Goal: Information Seeking & Learning: Check status

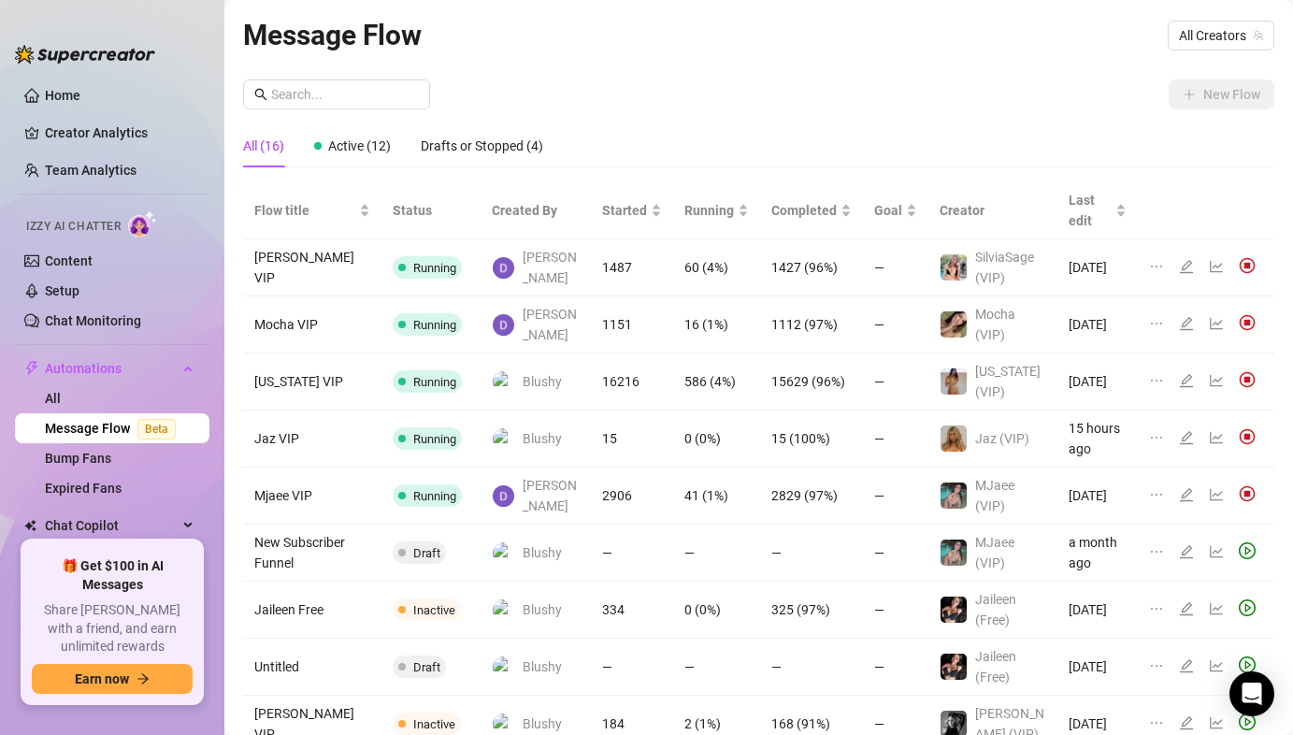
click at [639, 73] on div "Message Flow All Creators New Flow All (16) Active (12) Drafts or Stopped (4) F…" at bounding box center [758, 437] width 1031 height 849
click at [86, 178] on link "Team Analytics" at bounding box center [91, 170] width 92 height 15
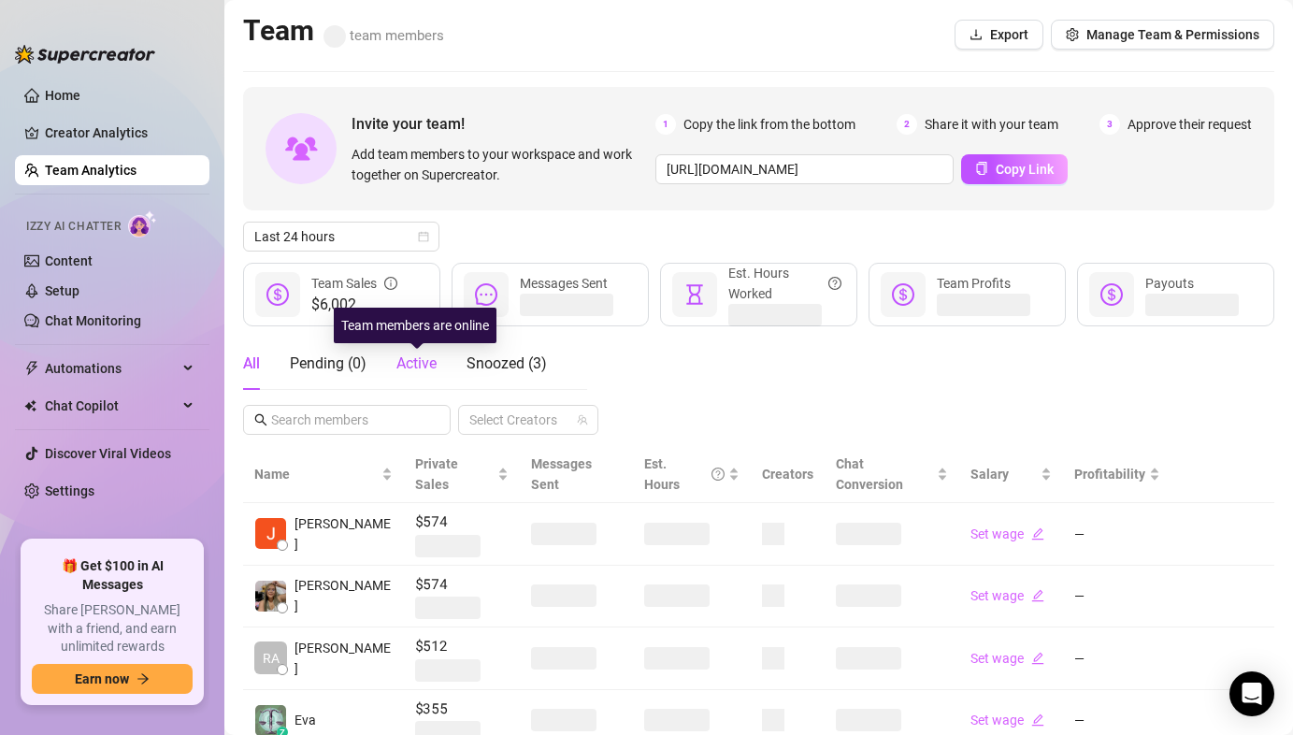
click at [403, 355] on span "Active" at bounding box center [416, 363] width 40 height 18
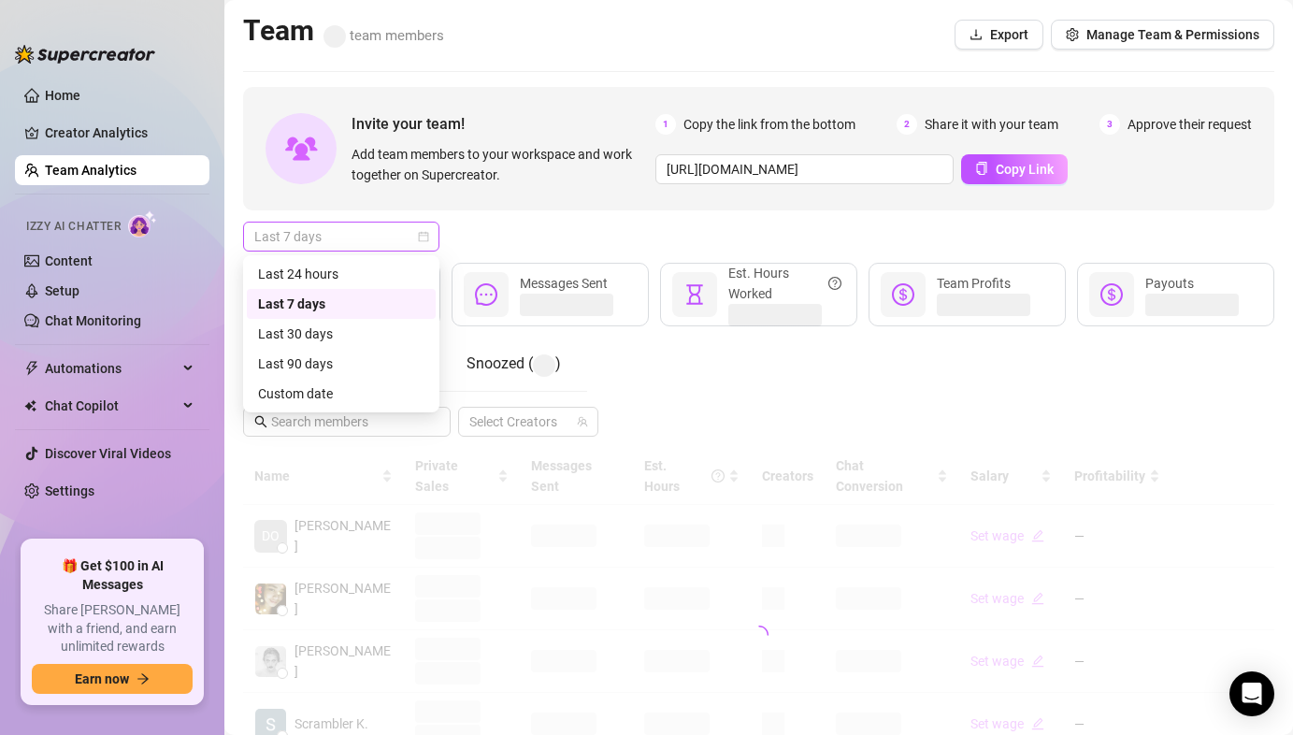
click at [393, 245] on span "Last 7 days" at bounding box center [341, 236] width 174 height 28
click at [384, 274] on div "Last 24 hours" at bounding box center [341, 274] width 166 height 21
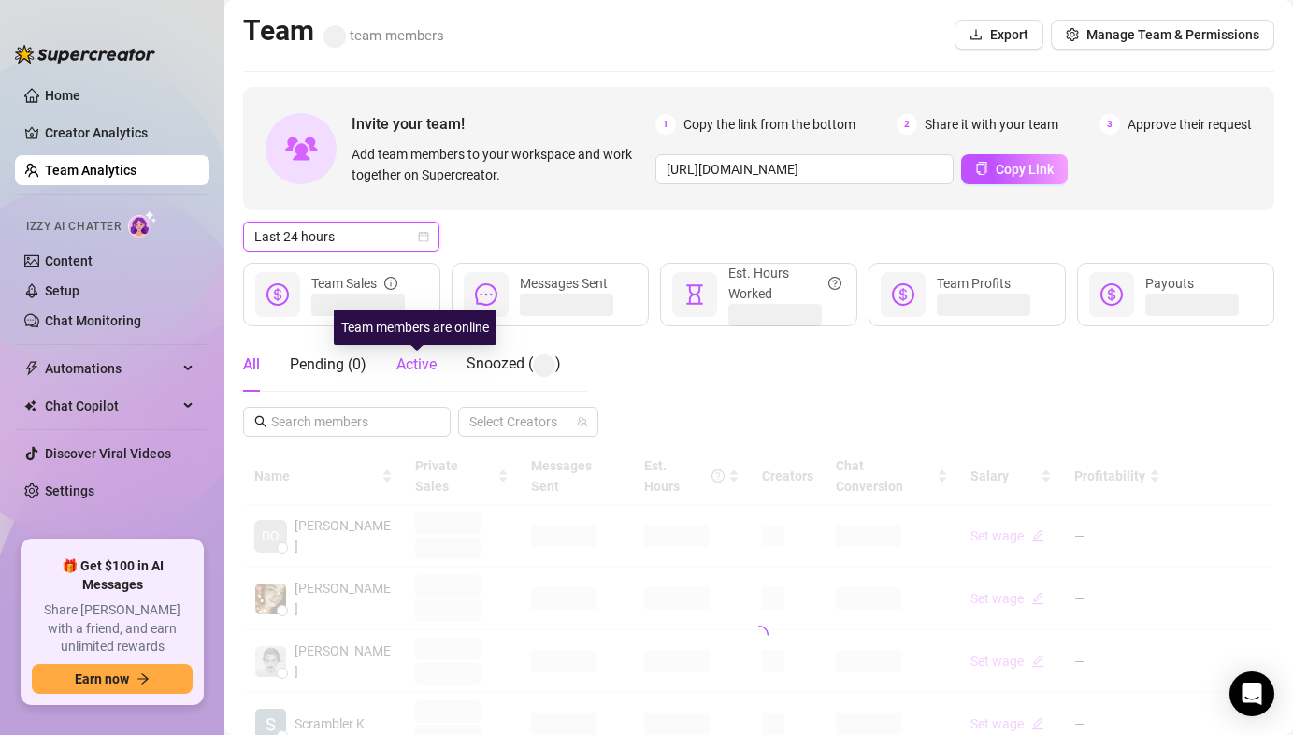
click at [406, 368] on span "Active" at bounding box center [416, 364] width 40 height 18
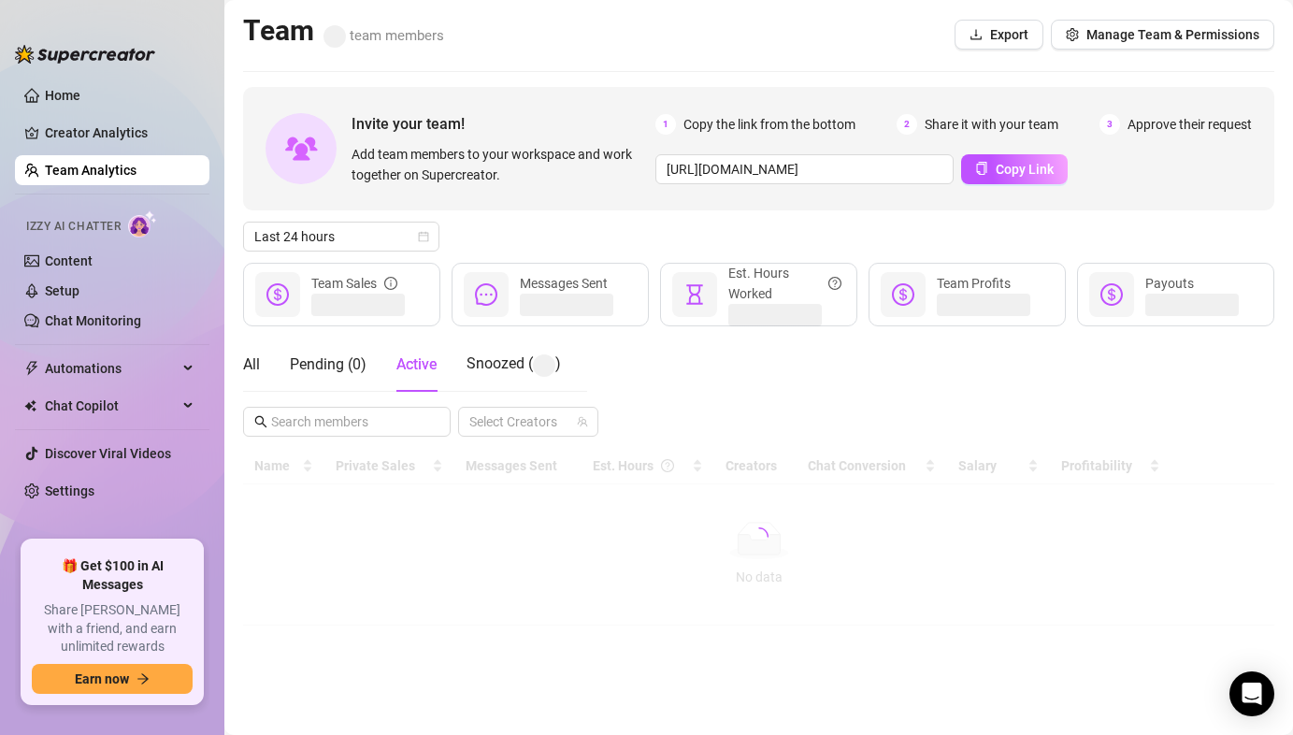
click at [569, 218] on div "Invite your team! Add team members to your workspace and work together on Super…" at bounding box center [758, 356] width 1031 height 538
click at [715, 222] on div "Last 24 hours" at bounding box center [758, 237] width 1031 height 30
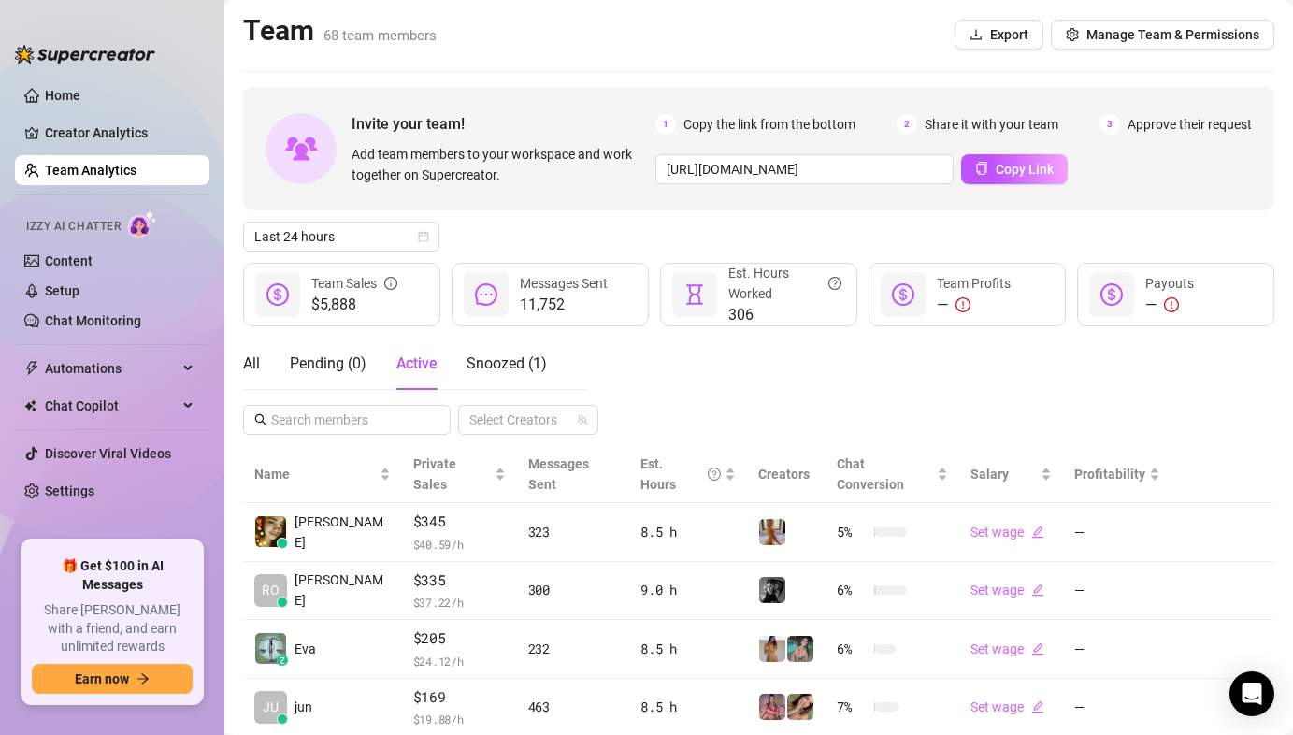
click at [635, 350] on div "All Pending ( 0 ) Active Snoozed ( 1 ) Select Creators" at bounding box center [758, 385] width 1031 height 97
click at [500, 371] on span "Snoozed ( 1 )" at bounding box center [506, 363] width 80 height 18
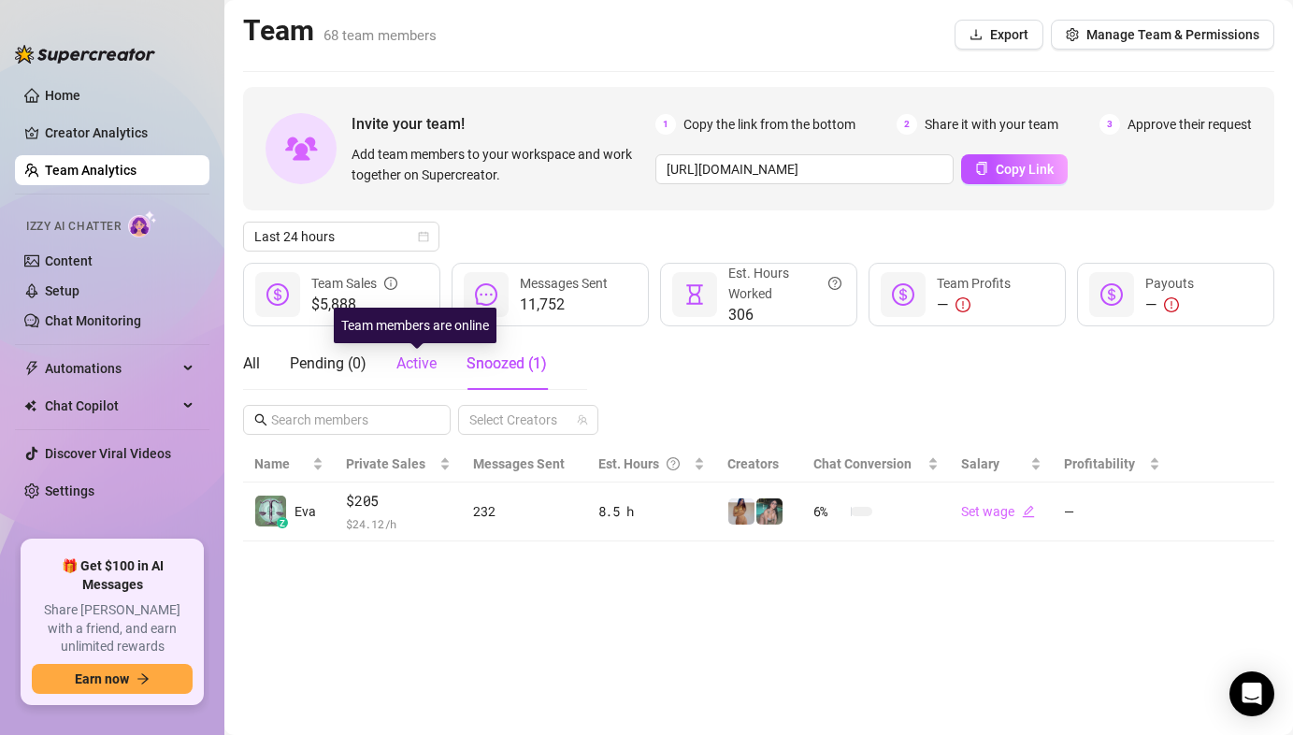
click at [422, 365] on span "Active" at bounding box center [416, 363] width 40 height 18
